Goal: Information Seeking & Learning: Learn about a topic

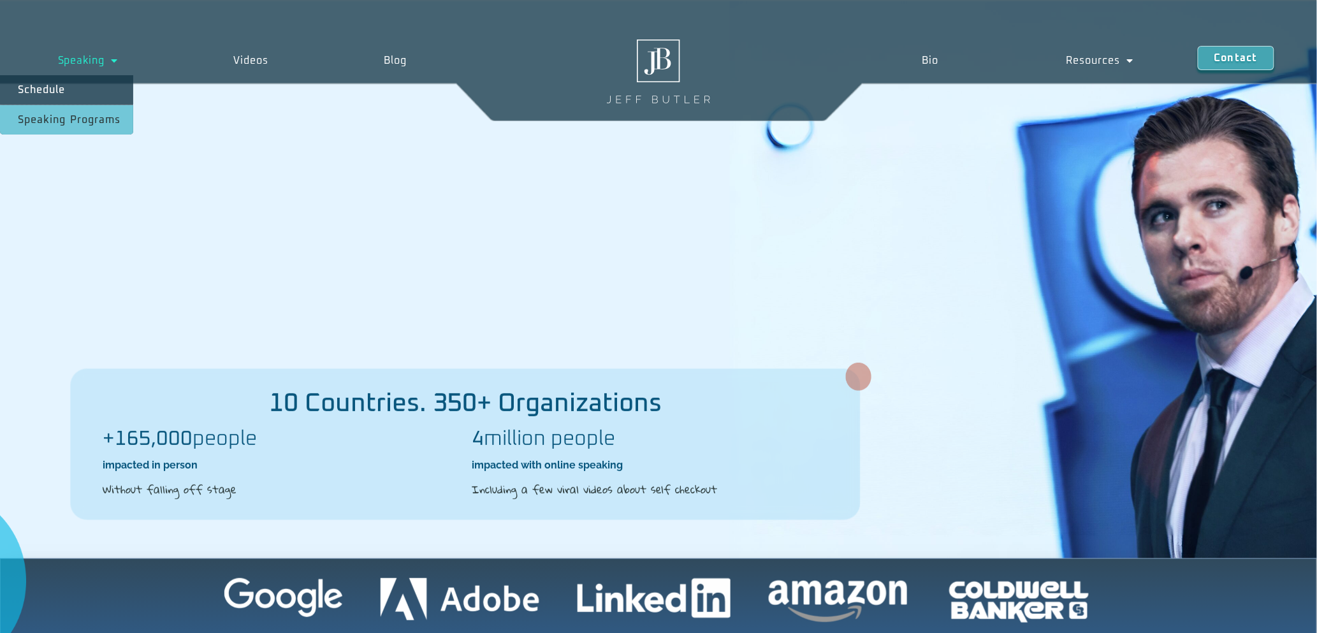
click at [97, 120] on link "Speaking Programs" at bounding box center [66, 119] width 133 height 29
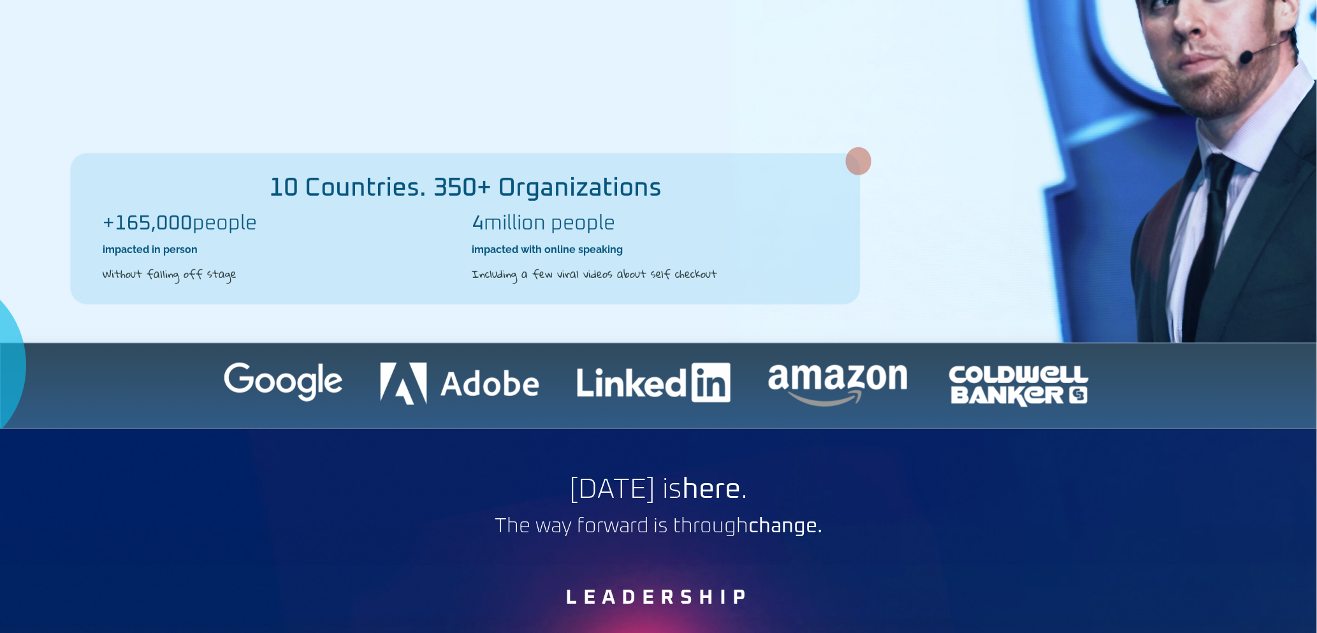
scroll to position [340, 0]
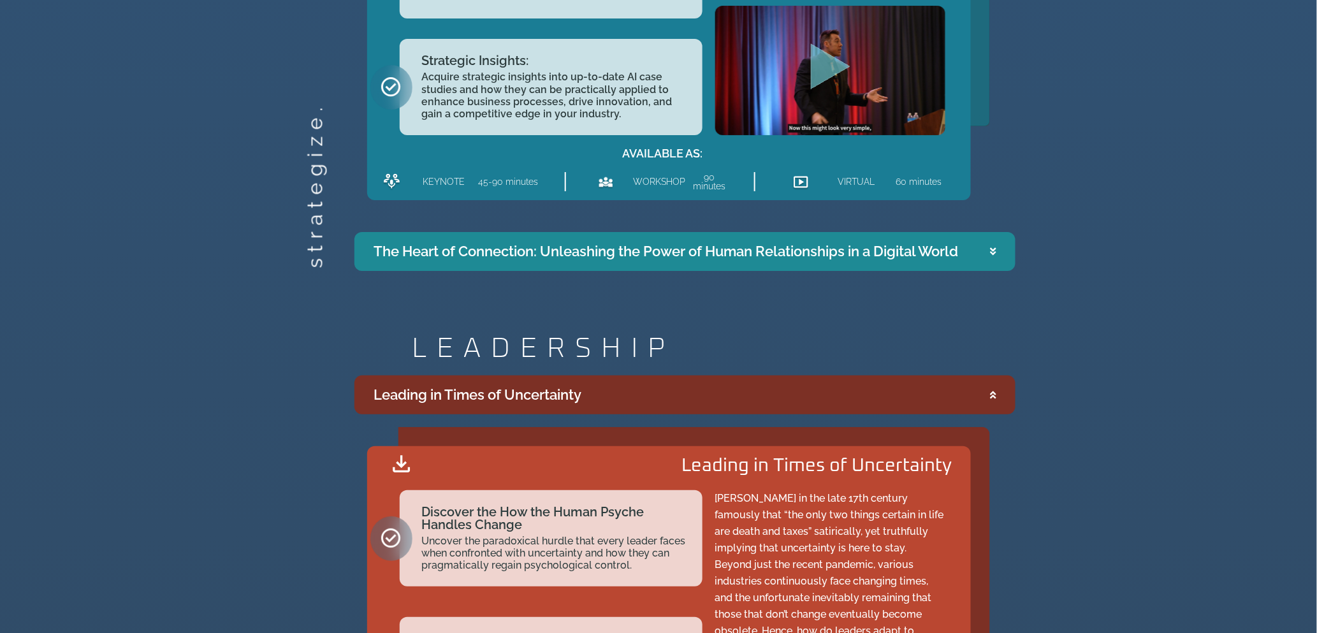
scroll to position [1869, 0]
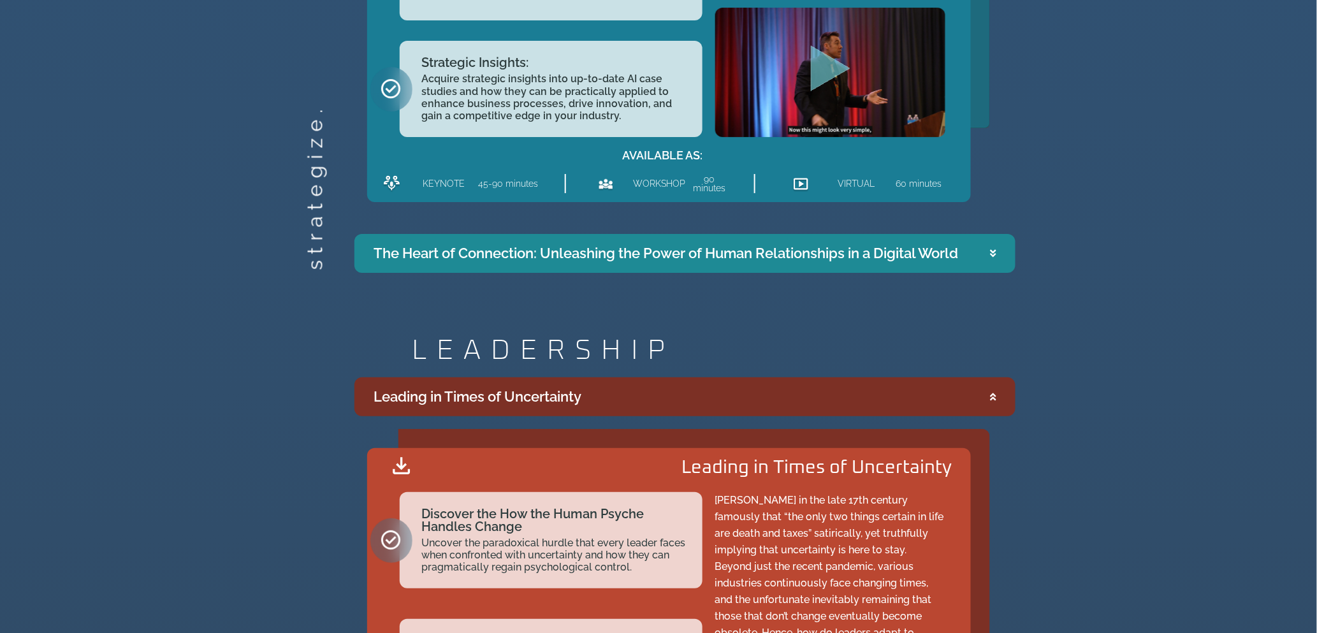
click at [992, 381] on summary "Leading in Times of Uncertainty" at bounding box center [684, 396] width 661 height 39
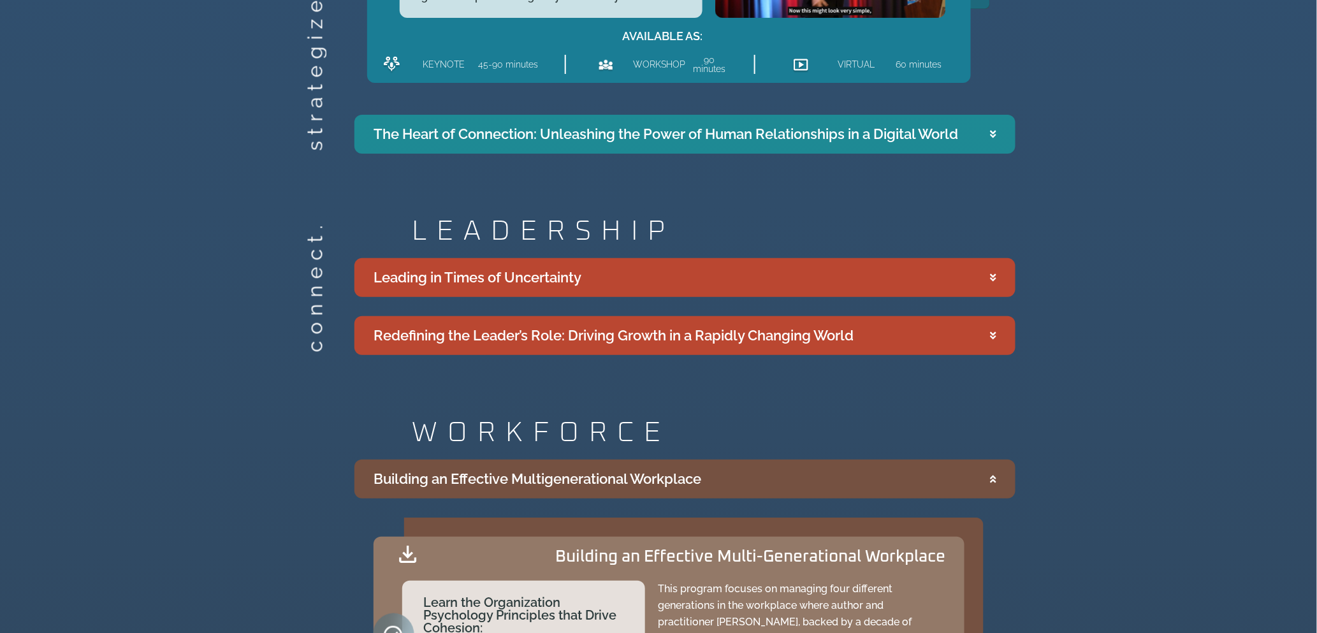
scroll to position [2209, 0]
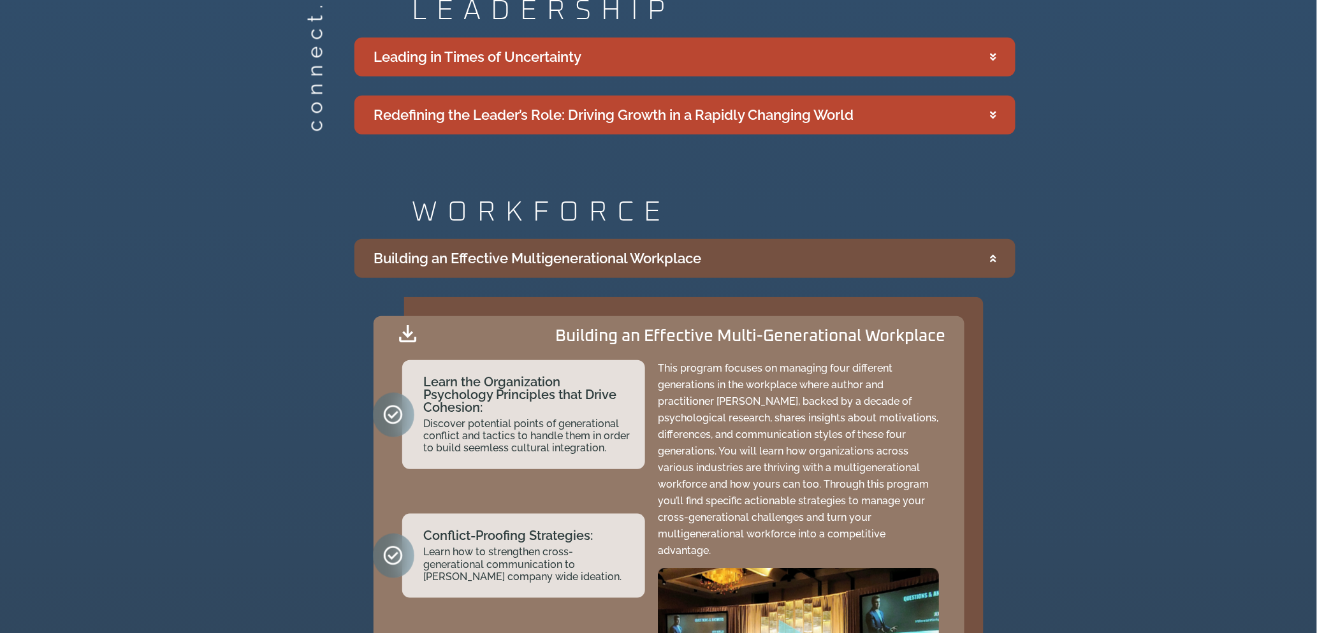
drag, startPoint x: 176, startPoint y: 307, endPoint x: 776, endPoint y: 288, distance: 600.7
click at [176, 306] on div "scale. WORKFORCE Building an Effective Multigenerational Workplace Building an …" at bounding box center [658, 533] width 1317 height 683
click at [999, 259] on summary "Building an Effective Multigenerational Workplace" at bounding box center [684, 258] width 661 height 39
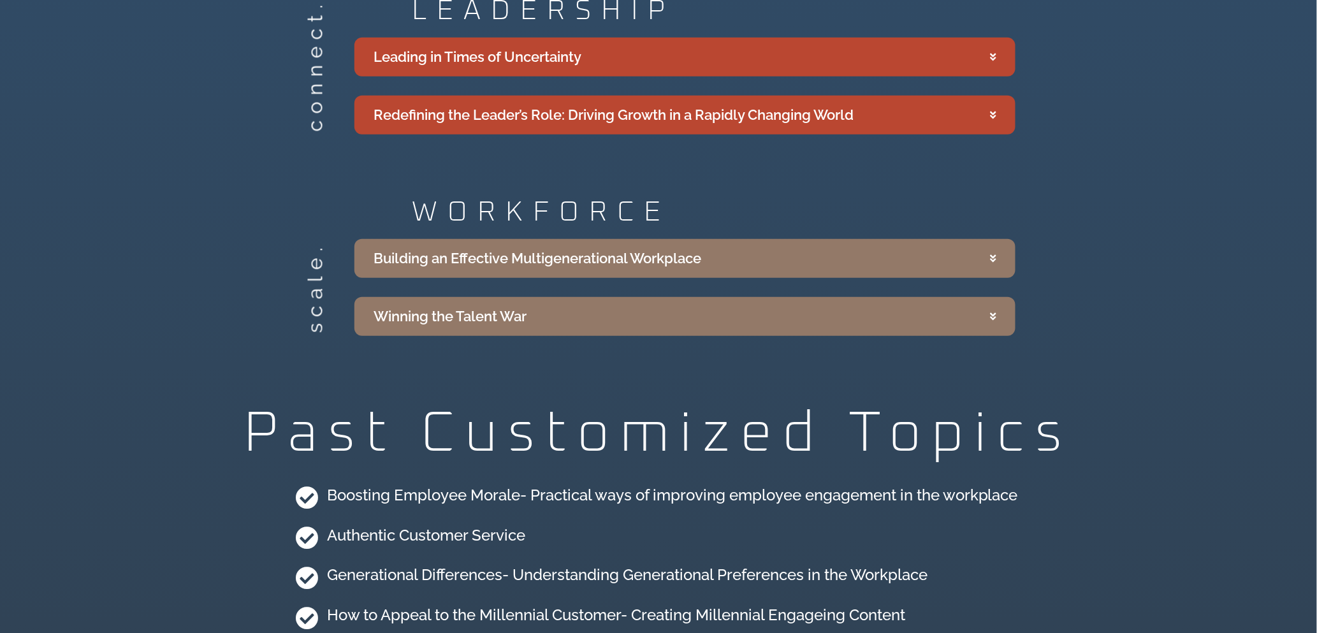
click at [1291, 278] on div "scale. WORKFORCE Building an Effective Multigenerational Workplace Building an …" at bounding box center [658, 267] width 1317 height 150
click at [957, 614] on li "How to Appeal to the Millennial Customer- Creating Millennial Engageing Content" at bounding box center [658, 618] width 727 height 34
